Goal: Browse casually: Explore the website without a specific task or goal

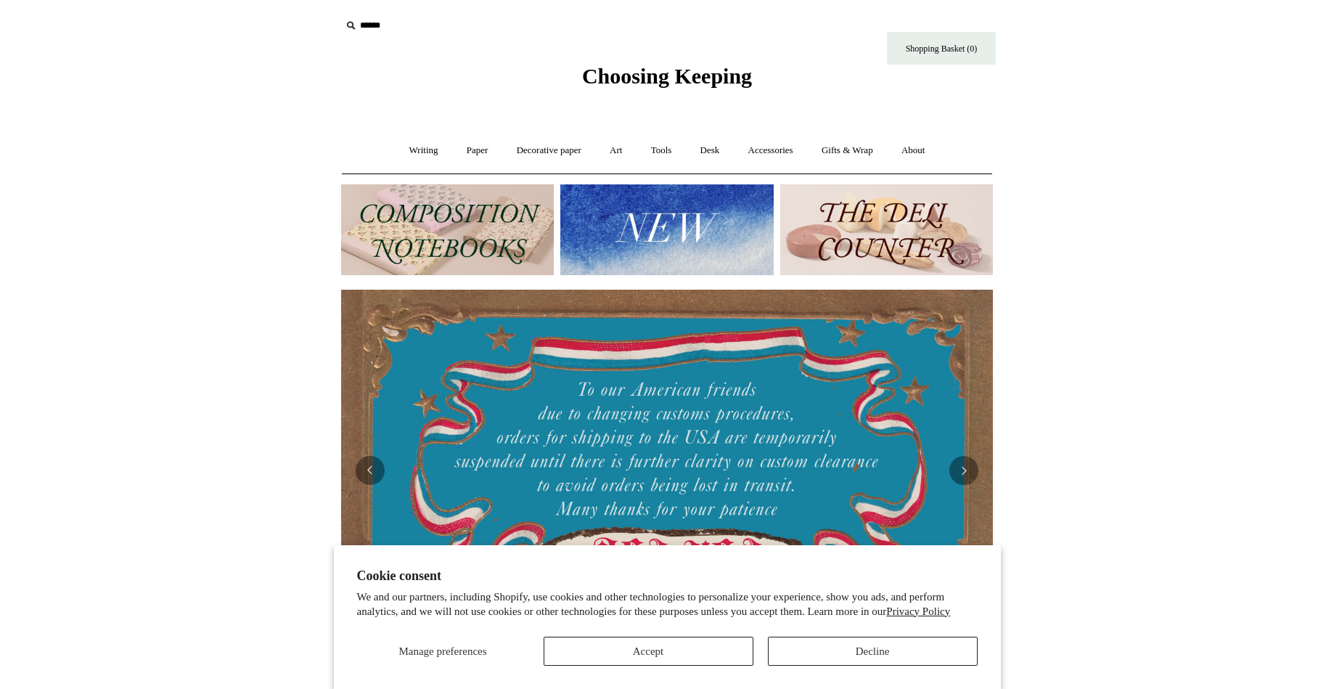
click at [412, 251] on img at bounding box center [447, 229] width 213 height 91
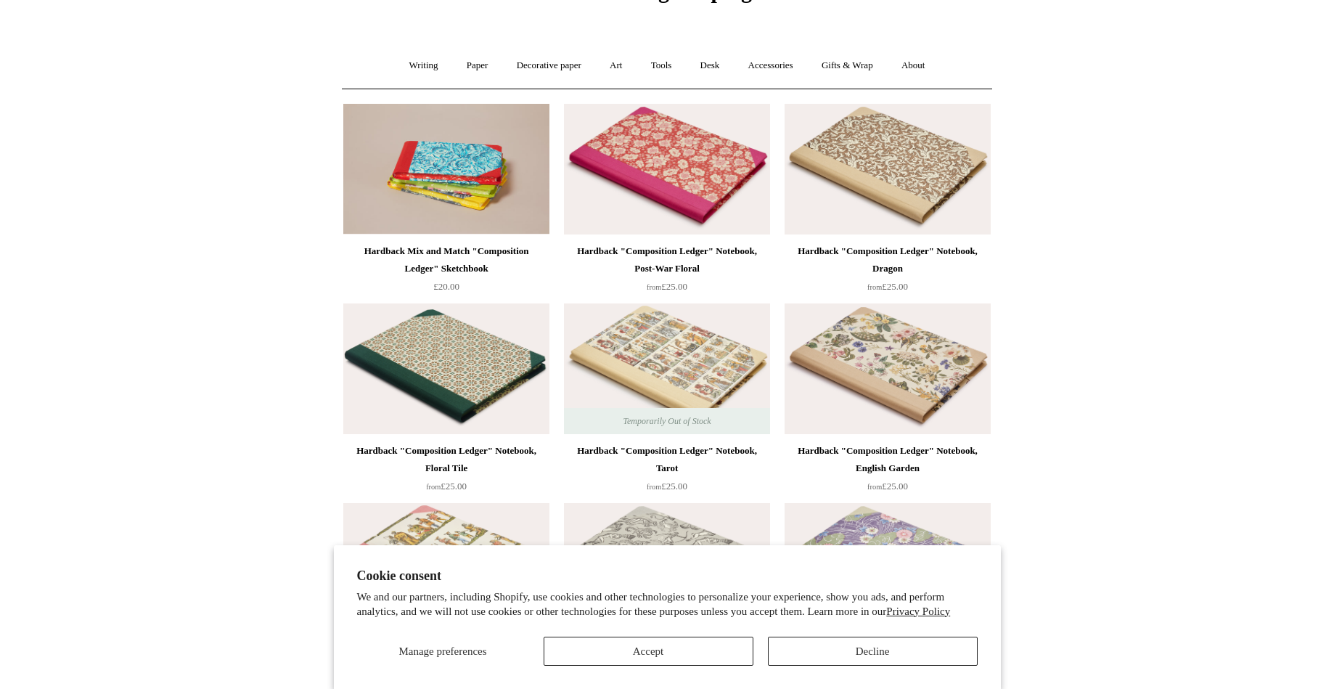
scroll to position [97, 0]
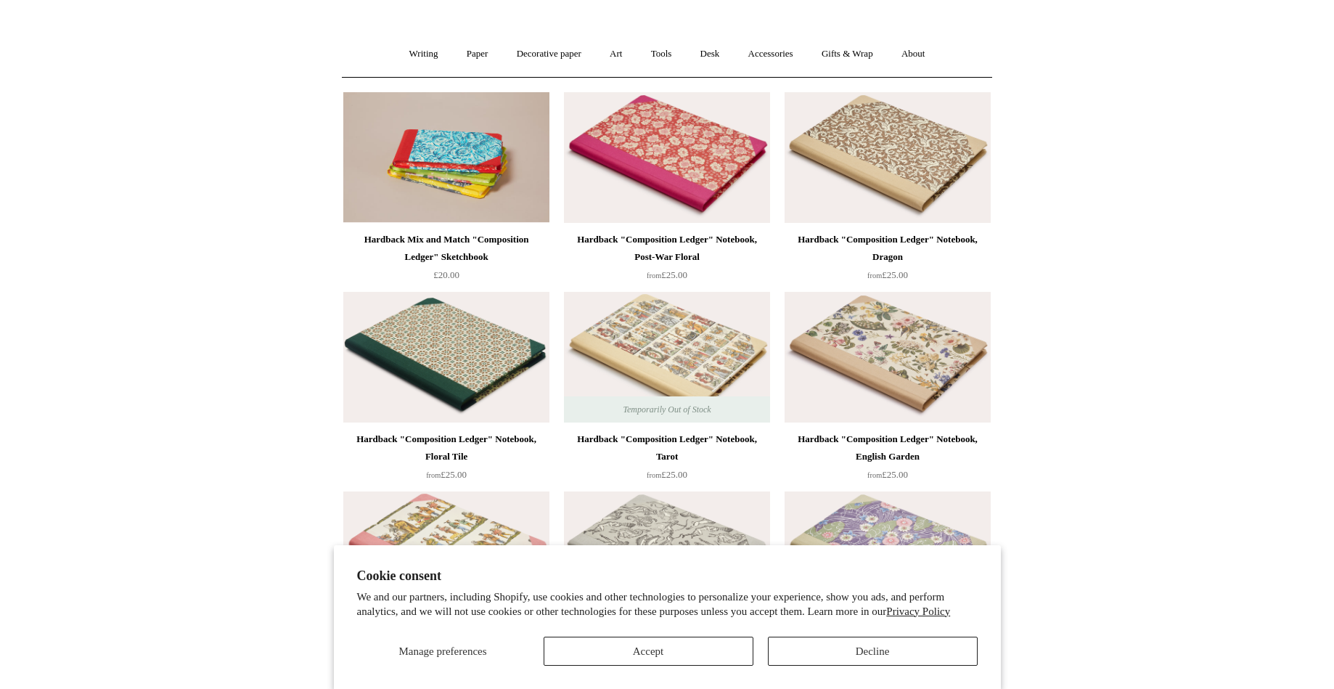
click at [650, 359] on img at bounding box center [667, 357] width 206 height 131
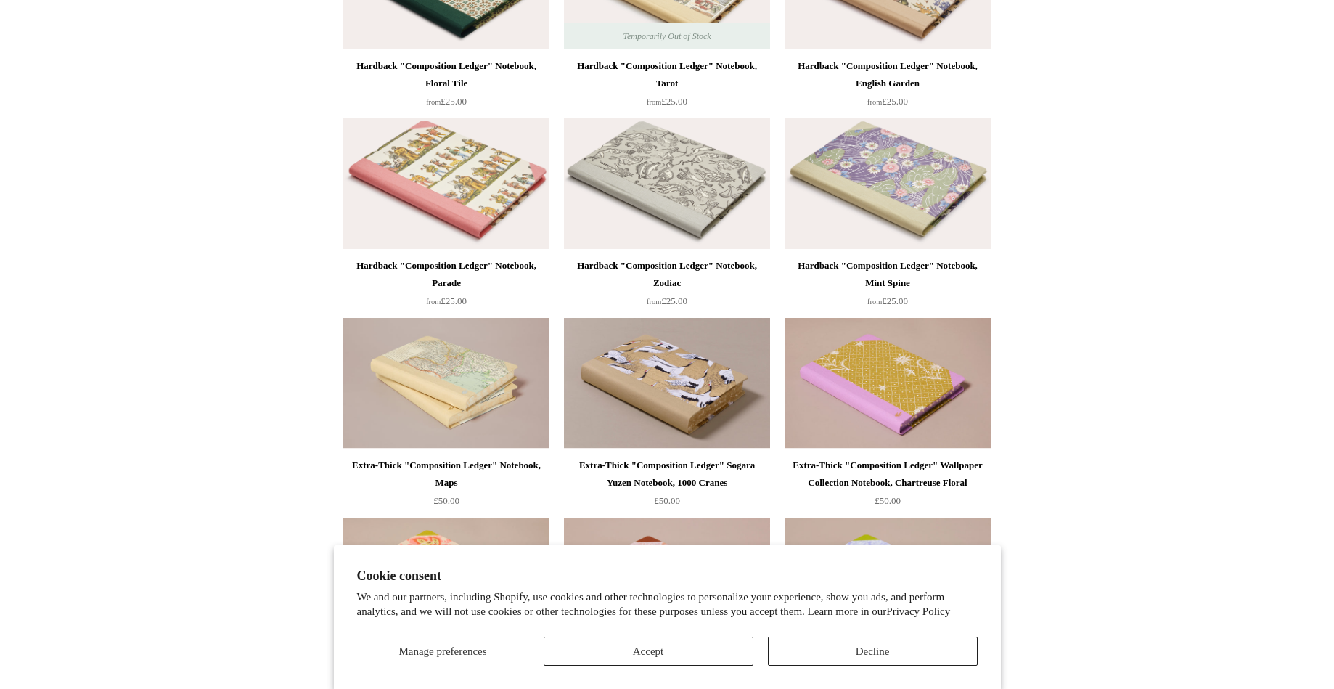
scroll to position [476, 0]
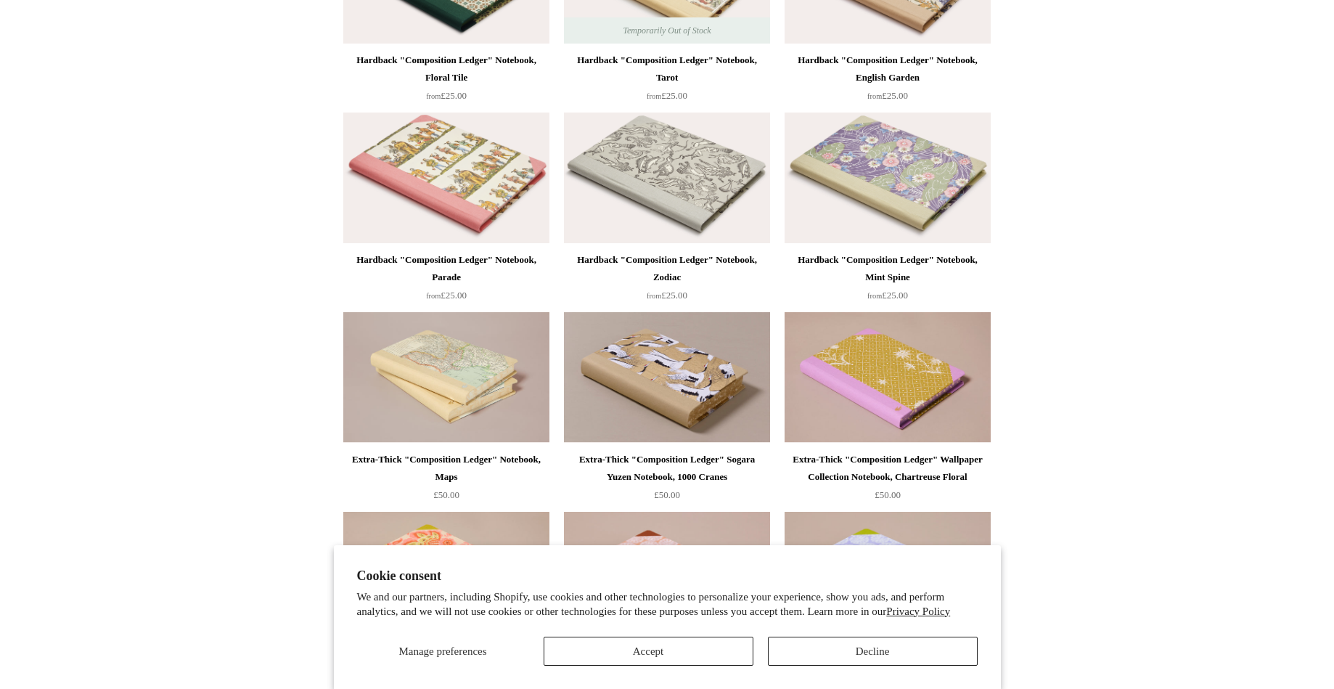
click at [449, 189] on img at bounding box center [446, 178] width 206 height 131
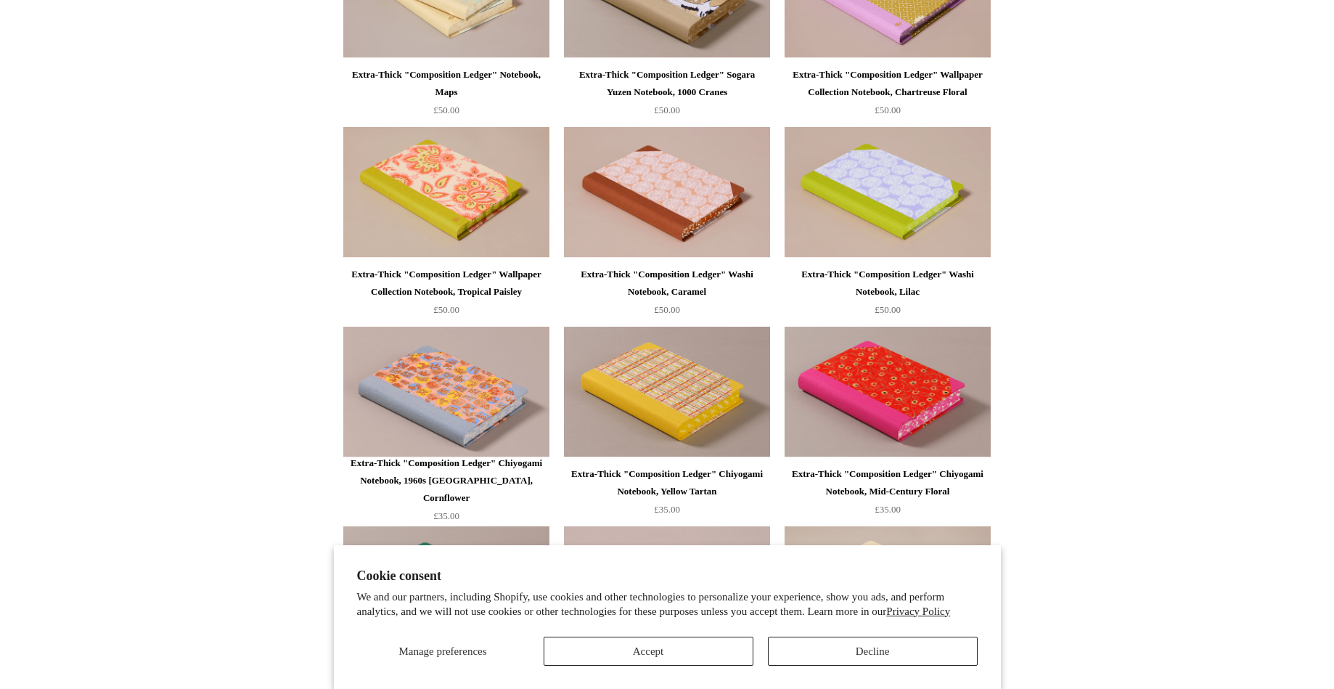
scroll to position [876, 0]
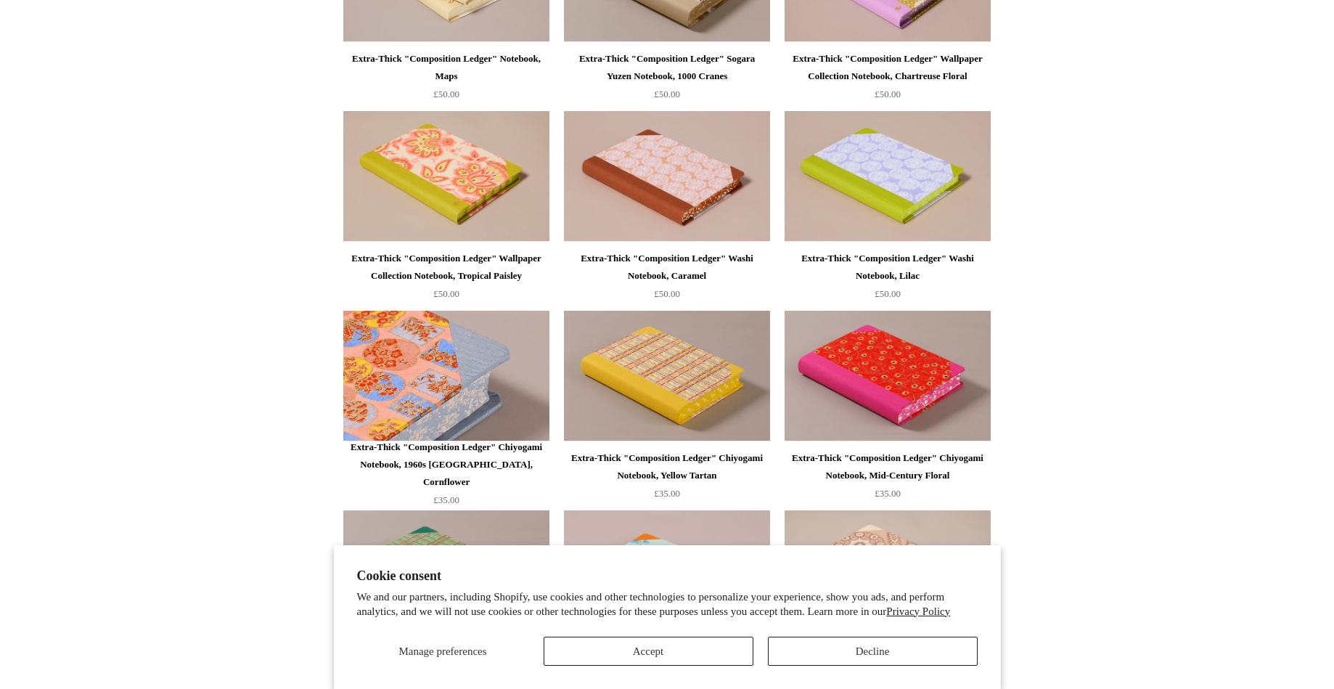
click at [424, 360] on img at bounding box center [446, 376] width 206 height 131
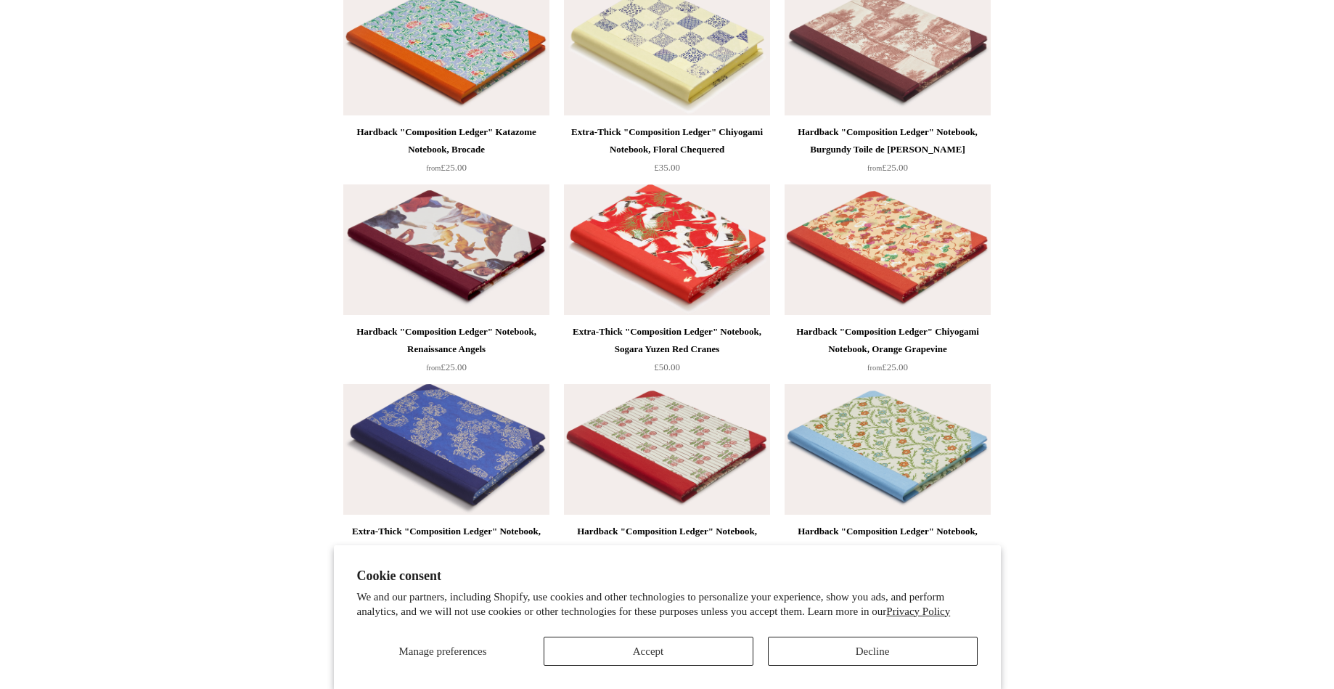
scroll to position [2209, 0]
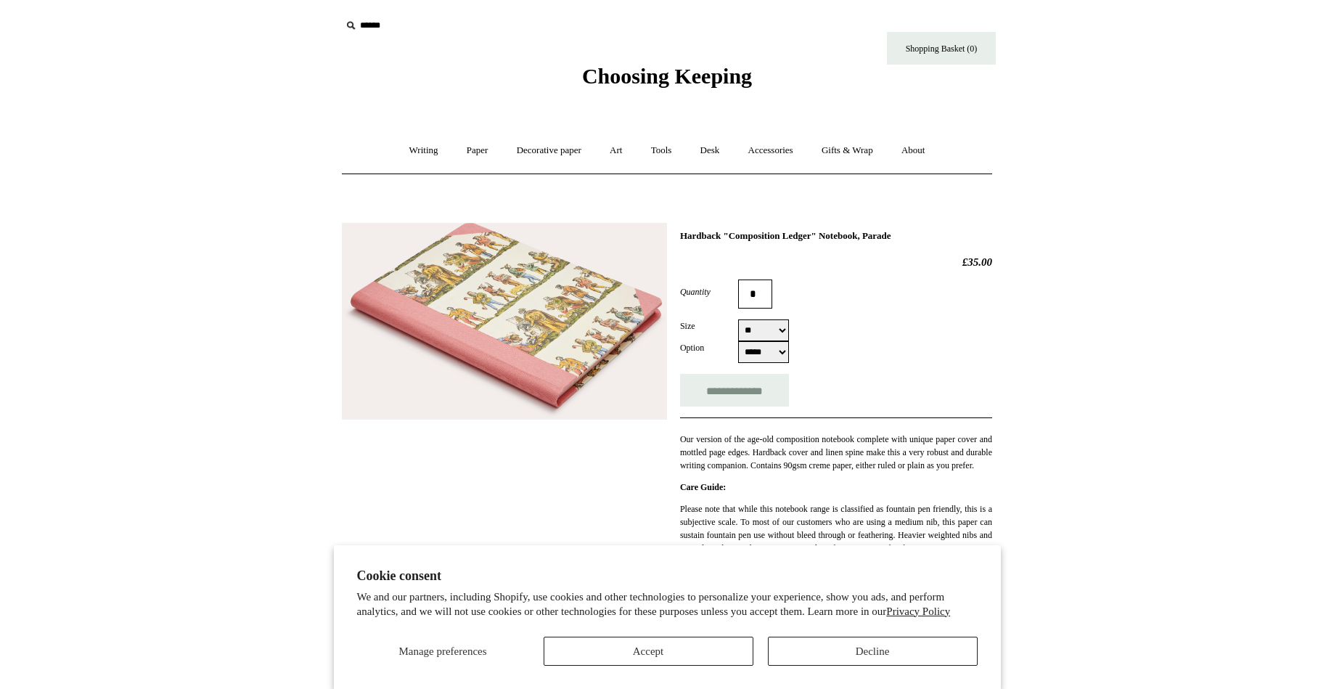
click at [475, 308] on img at bounding box center [504, 321] width 325 height 197
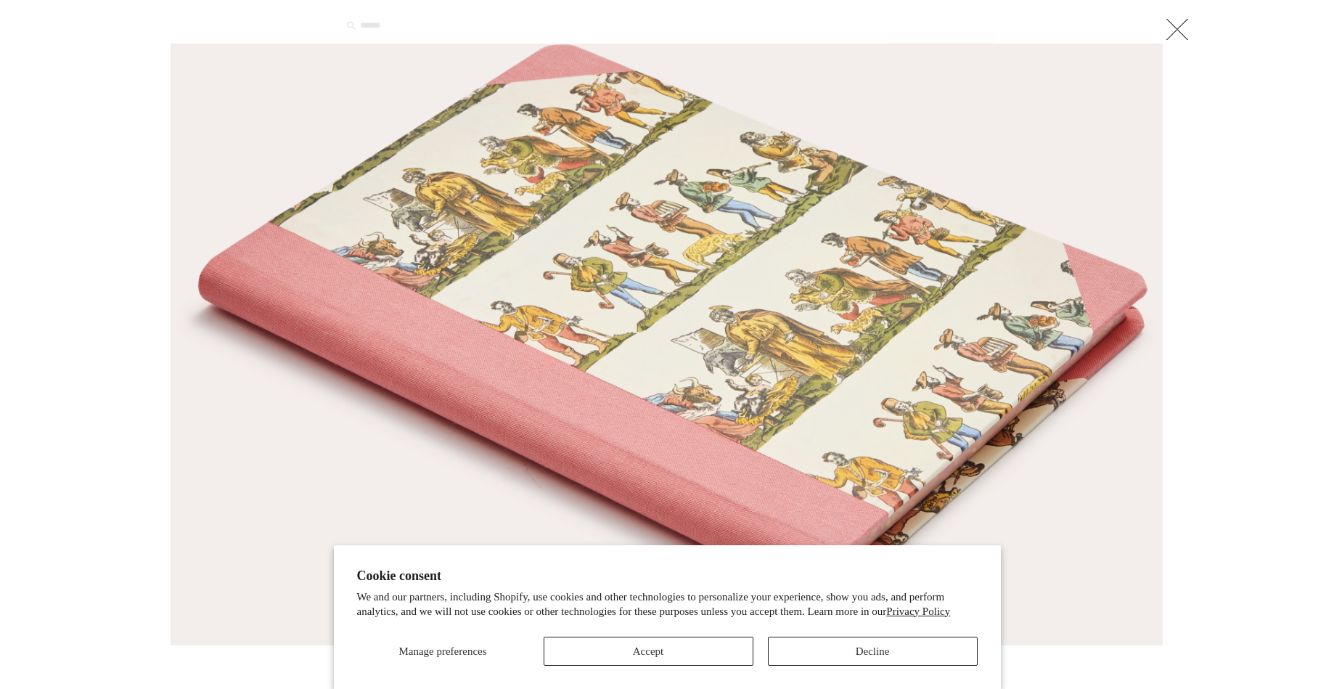
click at [187, 446] on img at bounding box center [666, 344] width 991 height 600
click at [876, 653] on button "Decline" at bounding box center [873, 651] width 210 height 29
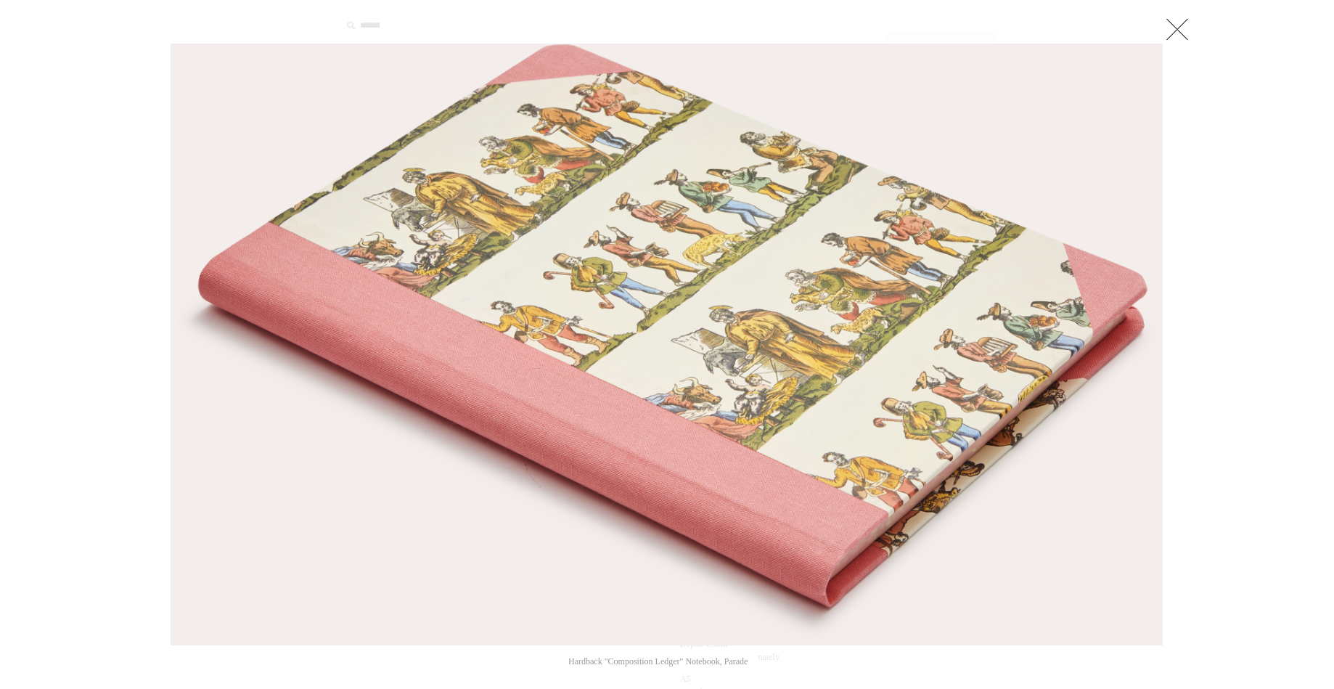
click at [1178, 29] on link at bounding box center [1177, 29] width 29 height 29
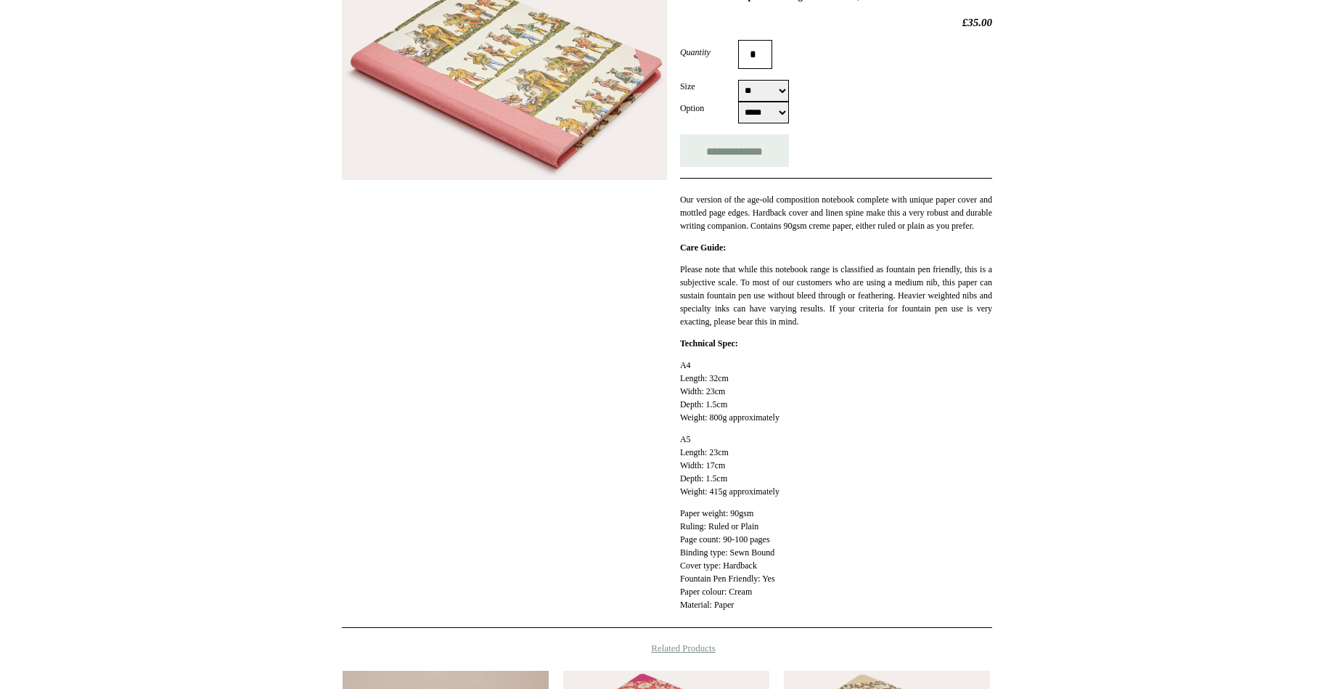
scroll to position [243, 0]
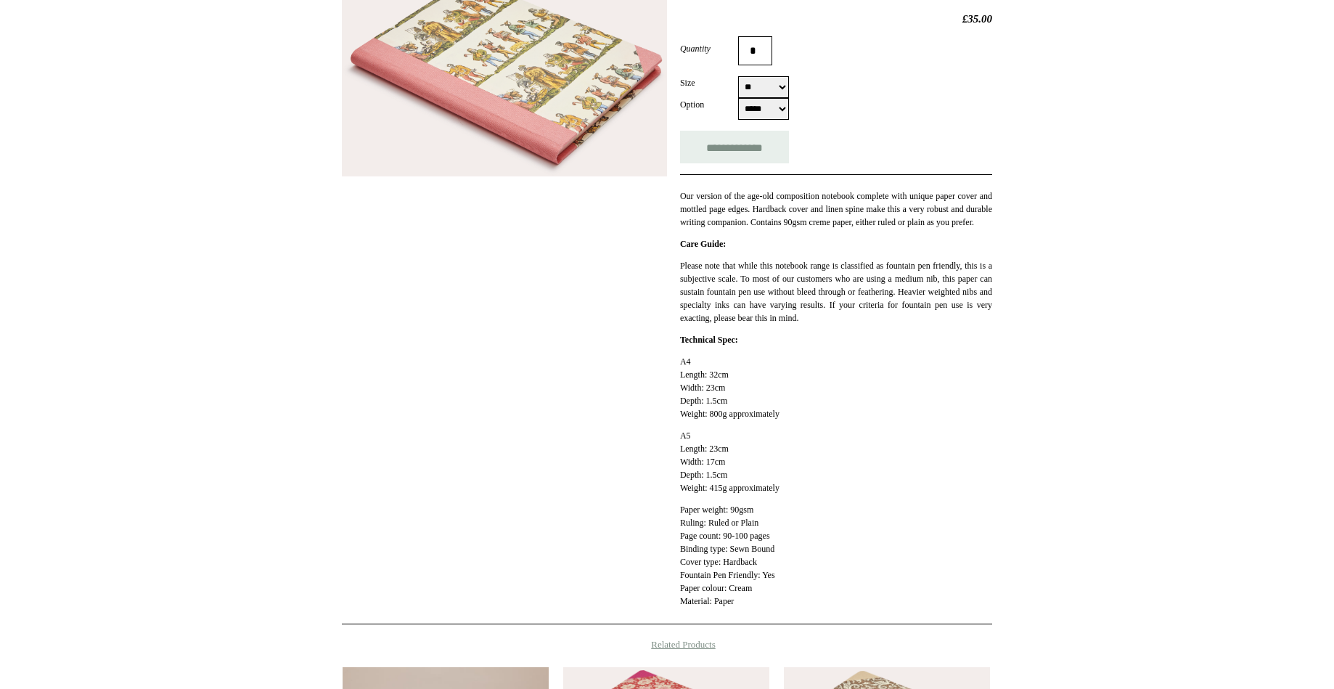
select select "**"
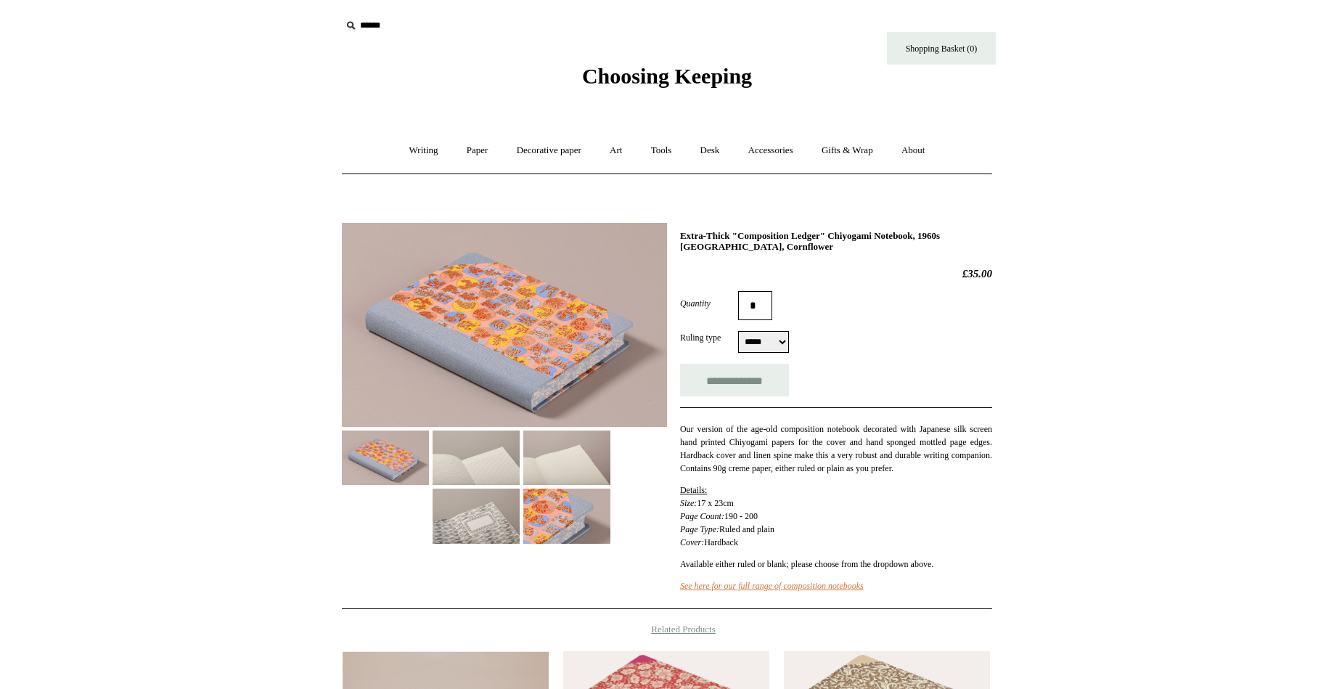
click at [563, 508] on img at bounding box center [566, 516] width 87 height 54
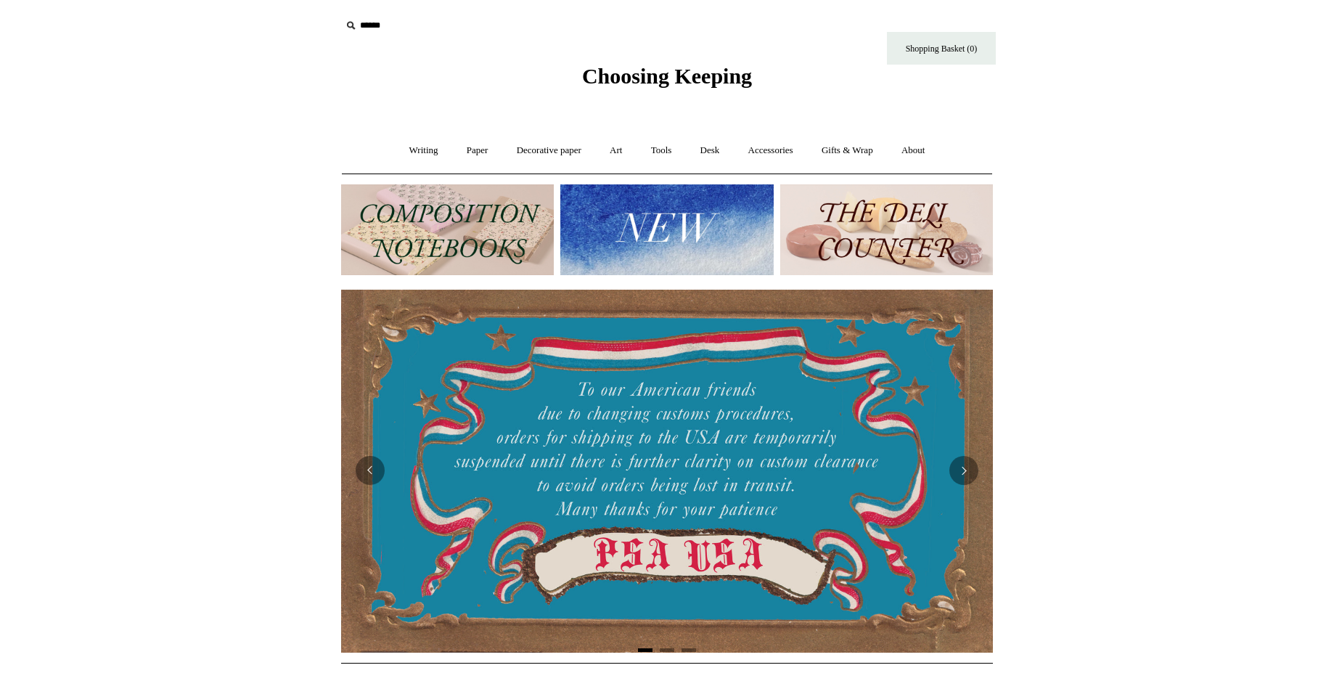
click at [899, 235] on img at bounding box center [886, 229] width 213 height 91
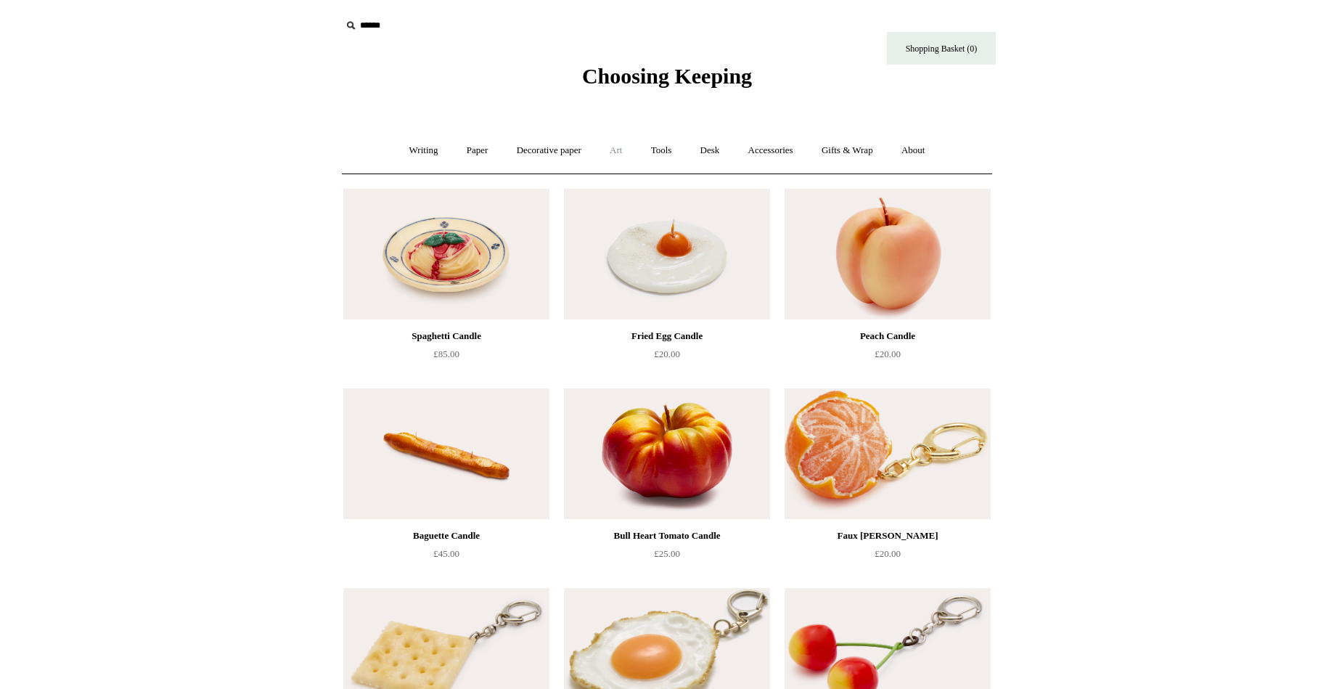
click at [618, 155] on link "Art +" at bounding box center [616, 150] width 38 height 38
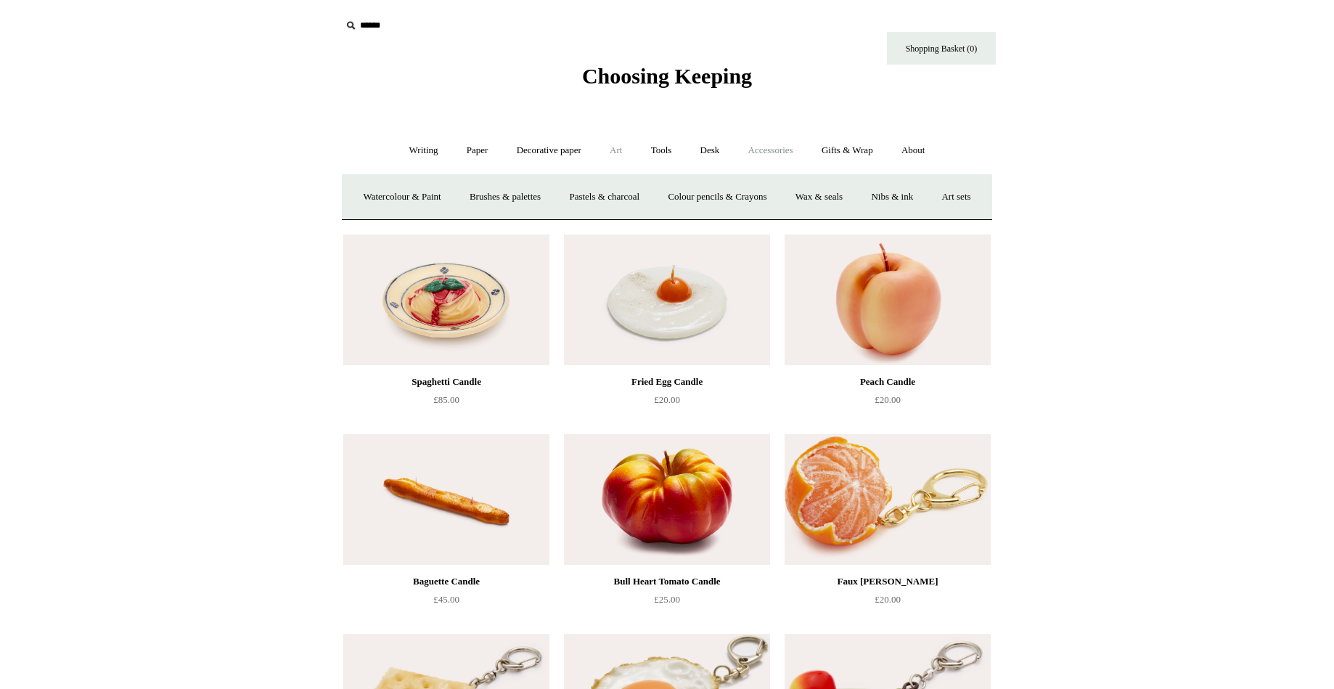
click at [762, 153] on link "Accessories +" at bounding box center [770, 150] width 71 height 38
click at [495, 202] on link "Pen cases" at bounding box center [507, 197] width 62 height 38
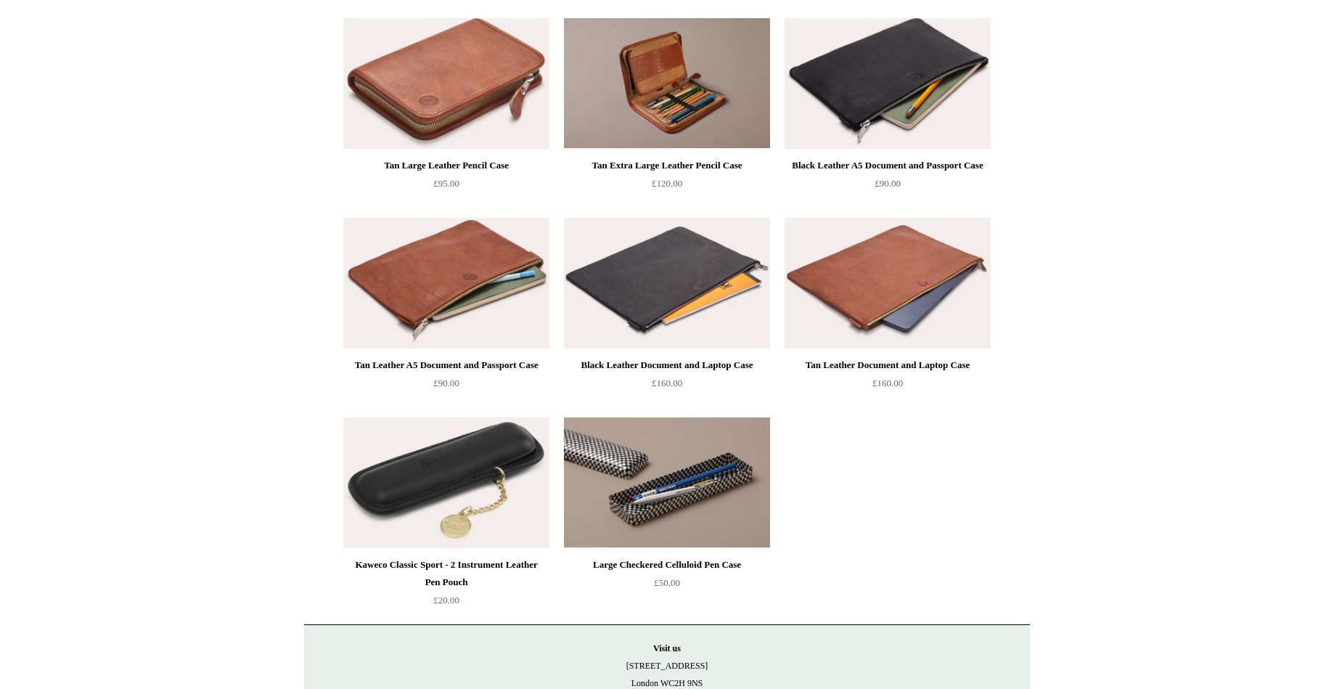
scroll to position [1369, 0]
click at [815, 255] on img at bounding box center [888, 282] width 206 height 131
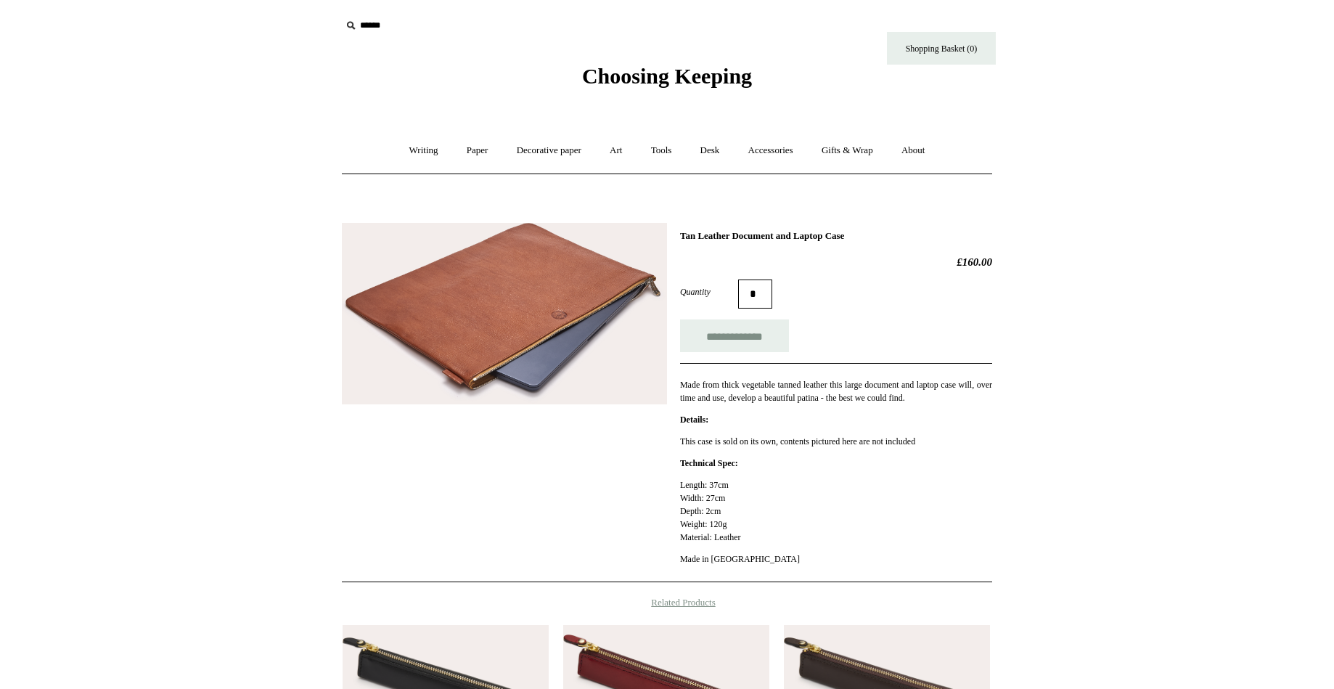
click at [539, 313] on img at bounding box center [504, 314] width 325 height 182
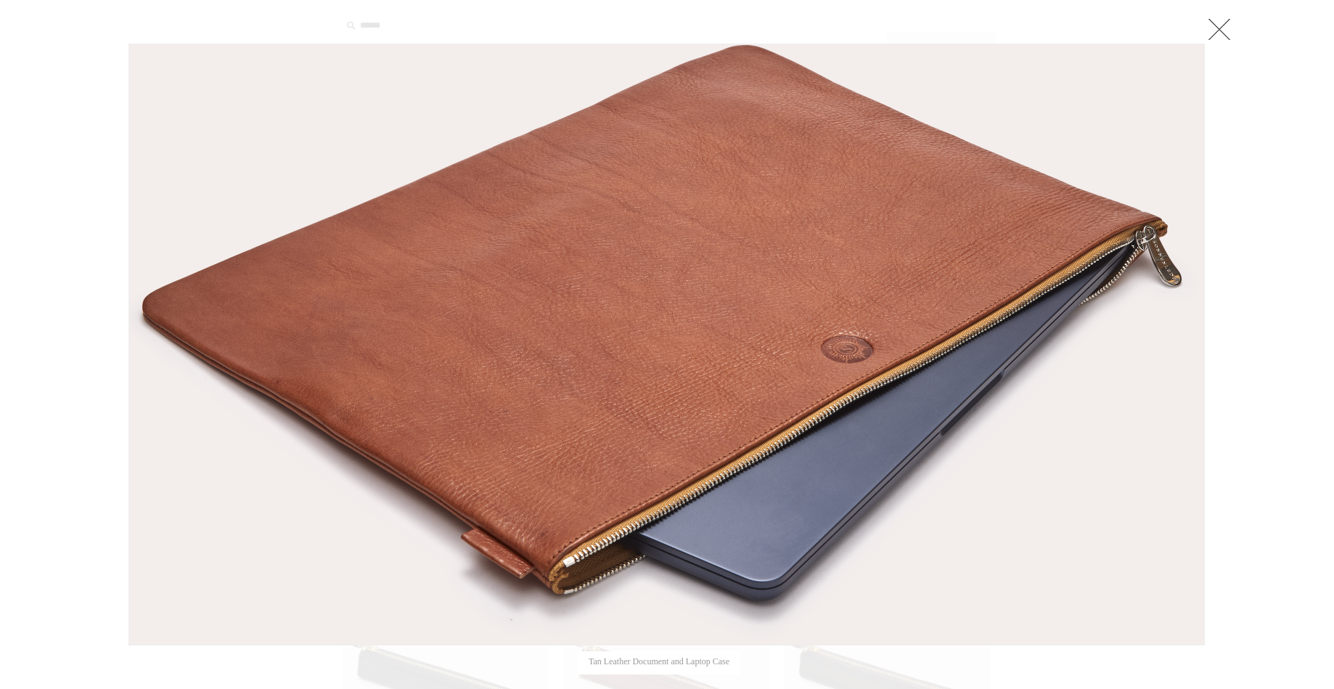
click at [1217, 31] on link at bounding box center [1219, 29] width 29 height 29
